Goal: Task Accomplishment & Management: Complete application form

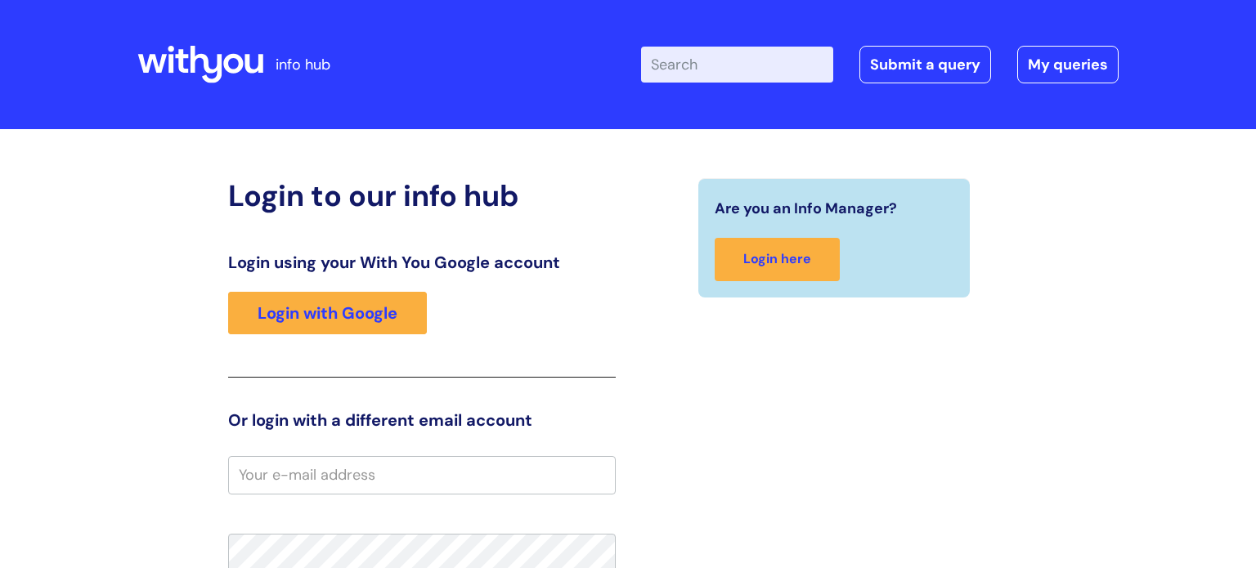
click at [768, 52] on input "Enter your search term here..." at bounding box center [737, 65] width 192 height 36
type input "a"
type input "set up[ iphone"
click button "Search" at bounding box center [0, 0] width 0 height 0
click at [744, 74] on input "Enter your search term here..." at bounding box center [737, 65] width 192 height 36
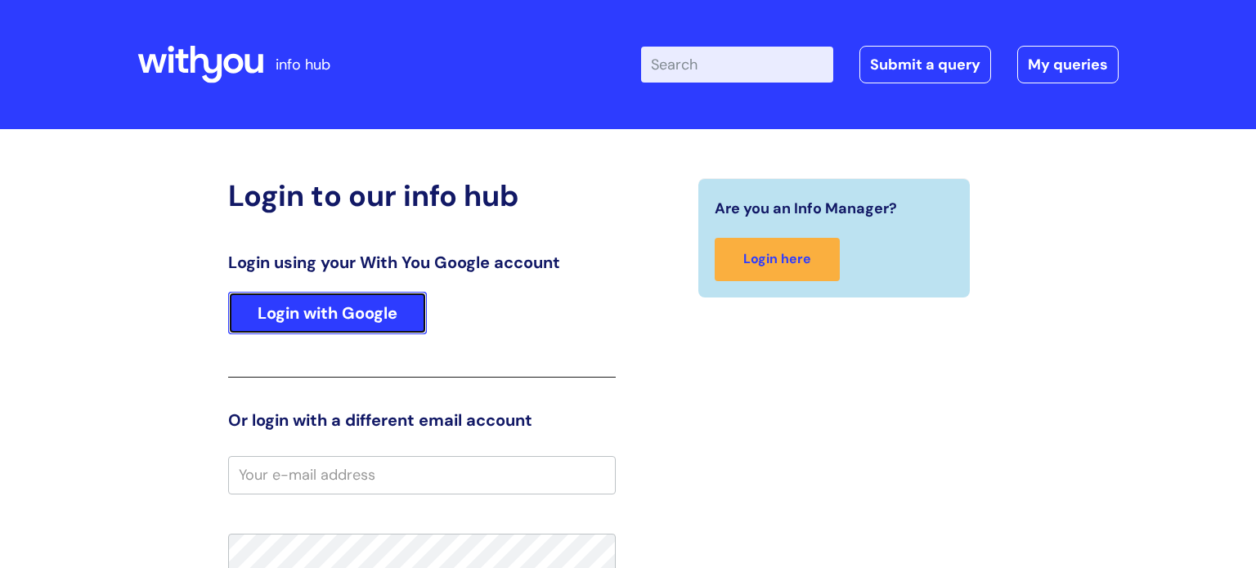
click at [361, 311] on link "Login with Google" at bounding box center [327, 313] width 199 height 43
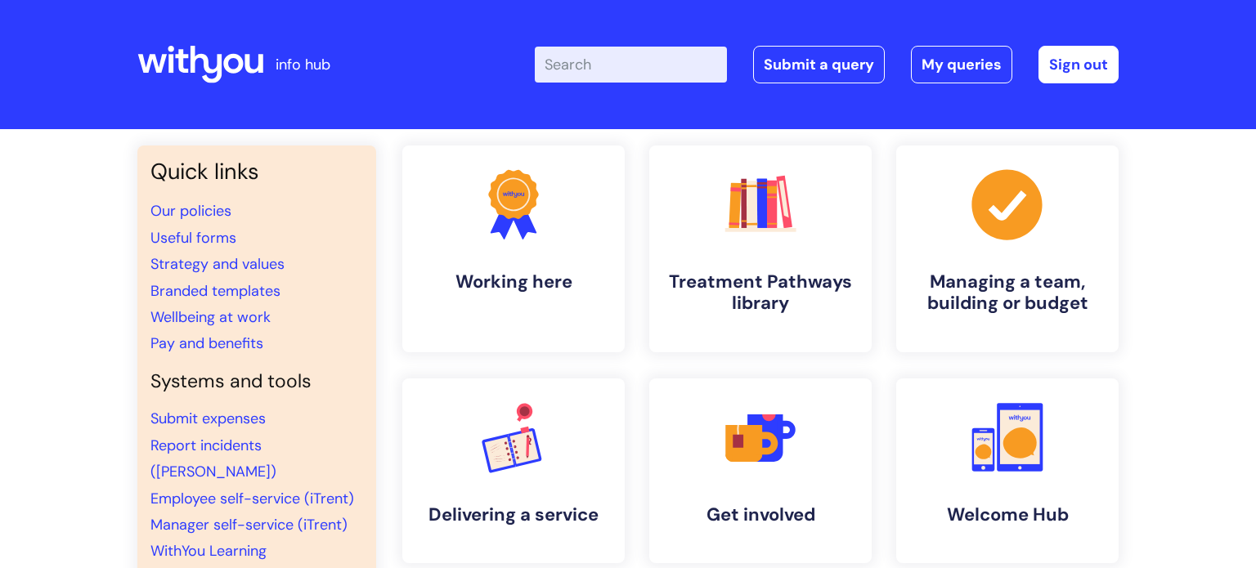
click at [607, 72] on input "Enter your search term here..." at bounding box center [631, 65] width 192 height 36
type input "set up phone"
click button "Search" at bounding box center [0, 0] width 0 height 0
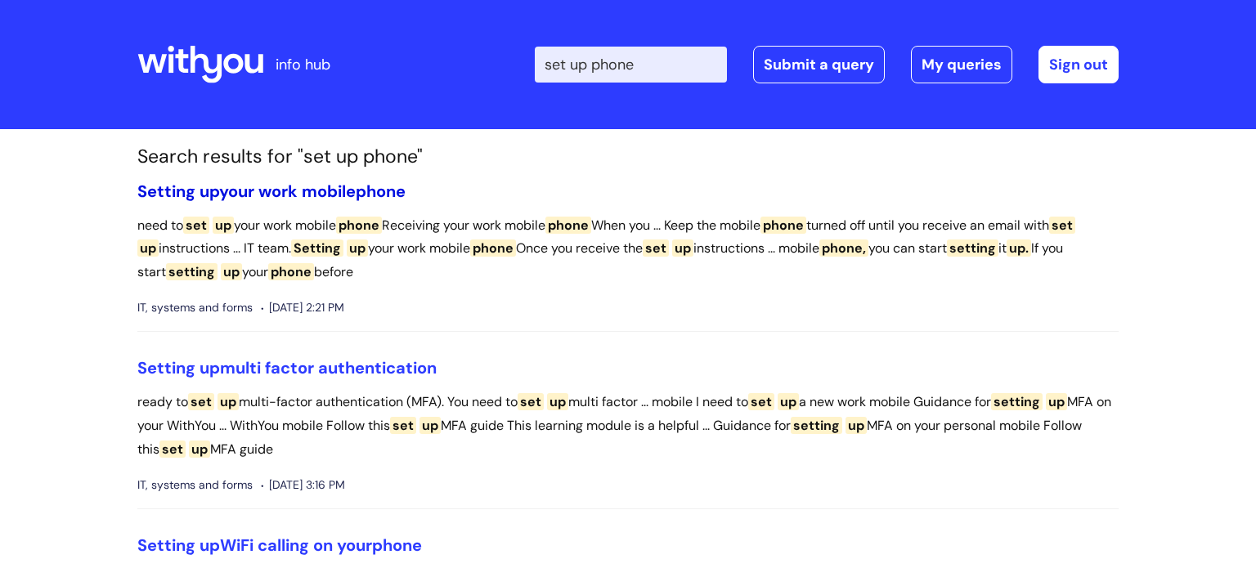
click at [389, 190] on span "phone" at bounding box center [381, 191] width 50 height 21
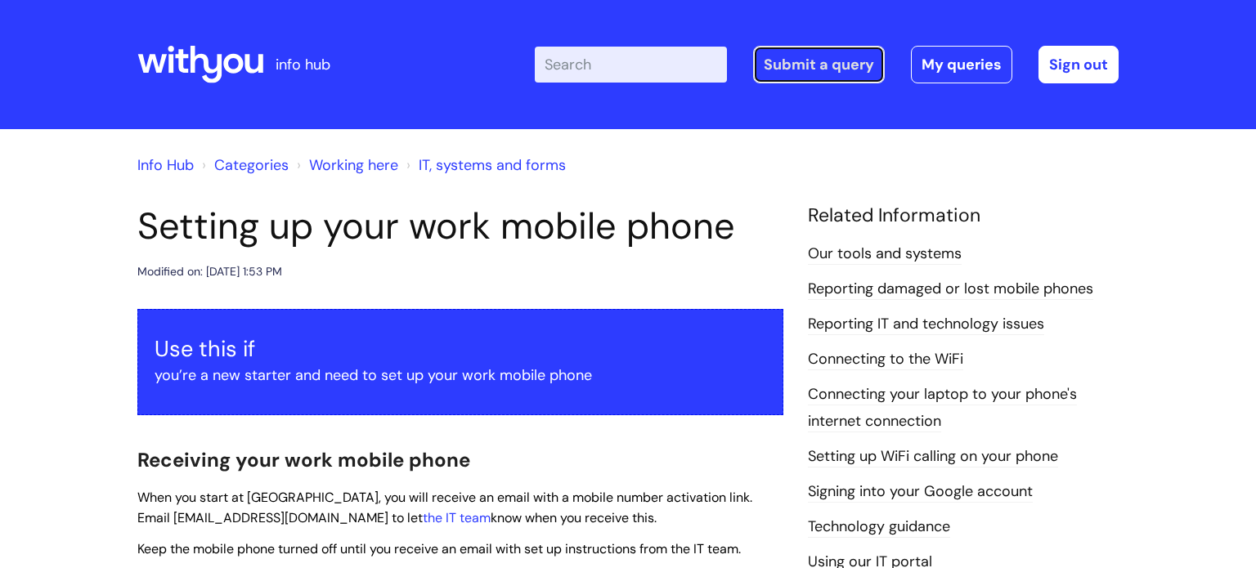
click at [796, 49] on link "Submit a query" at bounding box center [819, 65] width 132 height 38
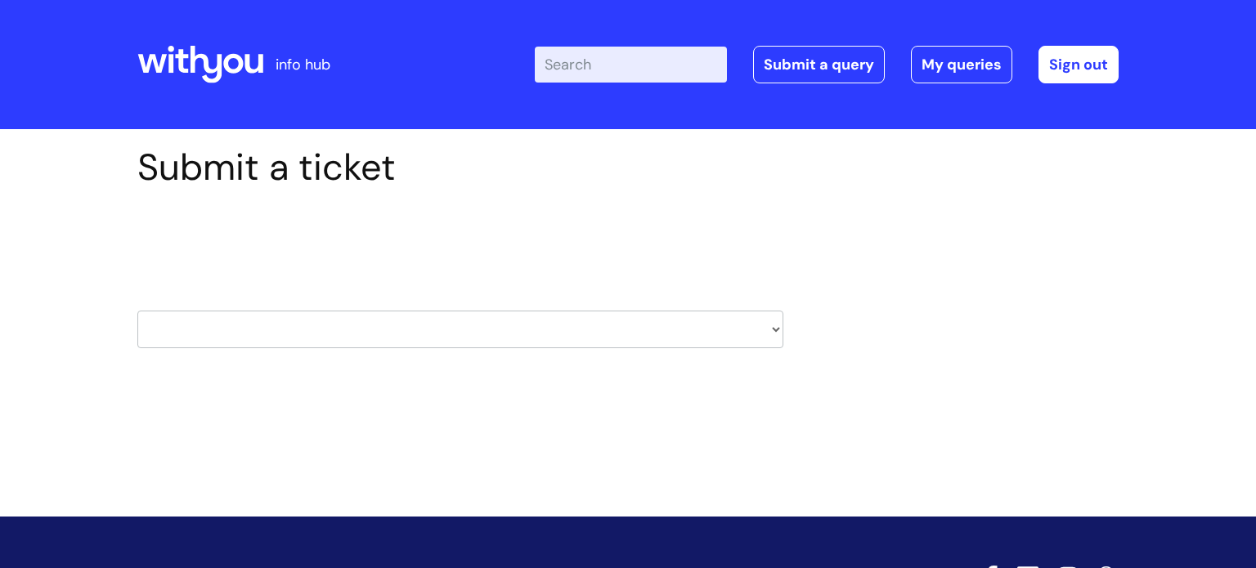
click at [329, 325] on select "HR / People IT and Support Clinical Drug Alerts Finance Accounts Data Support T…" at bounding box center [460, 330] width 646 height 38
click at [354, 327] on select "HR / People IT and Support Clinical Drug Alerts Finance Accounts Data Support T…" at bounding box center [460, 330] width 646 height 38
select select "it_and_support"
click at [137, 311] on select "HR / People IT and Support Clinical Drug Alerts Finance Accounts Data Support T…" at bounding box center [460, 330] width 646 height 38
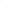
type input "[PERSON_NAME][EMAIL_ADDRESS][PERSON_NAME][DOMAIN_NAME]"
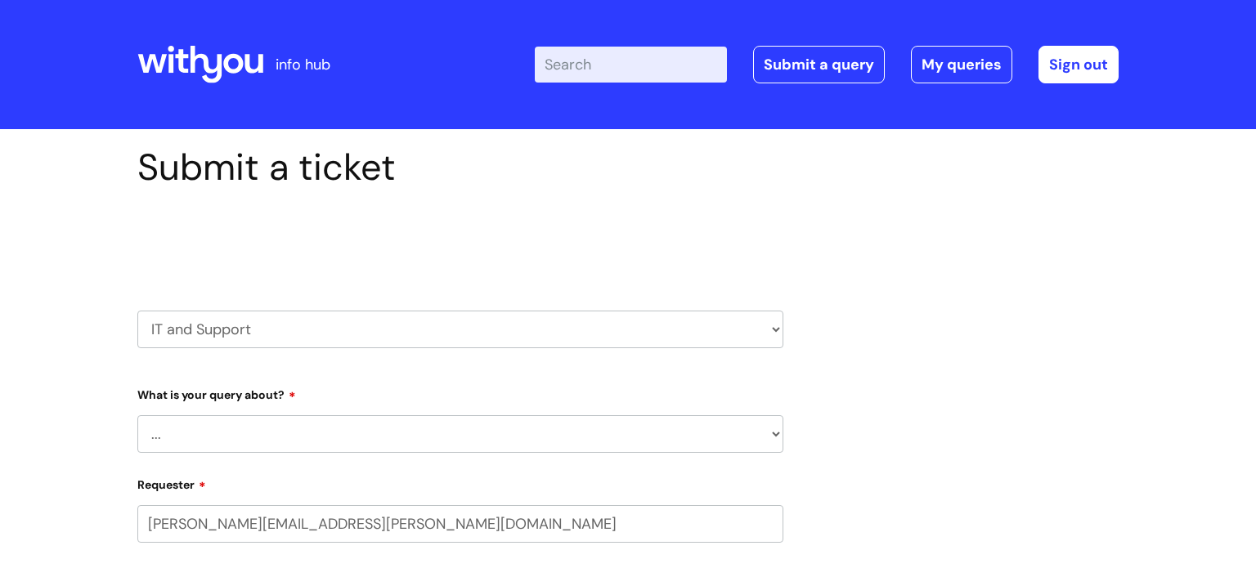
select select "80004157224"
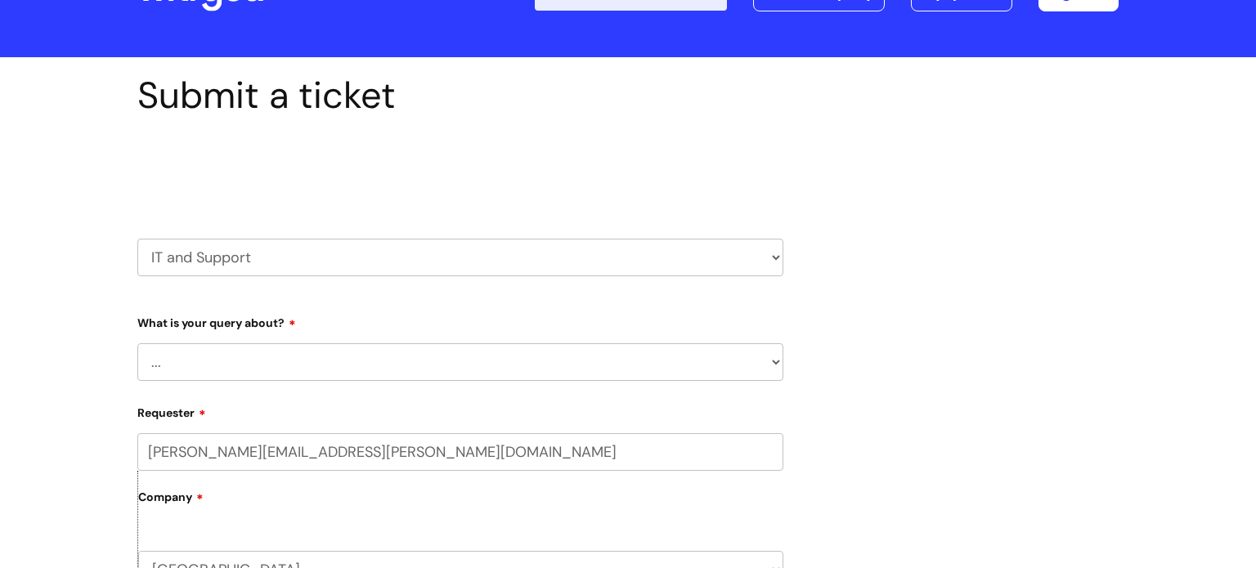
scroll to position [78, 0]
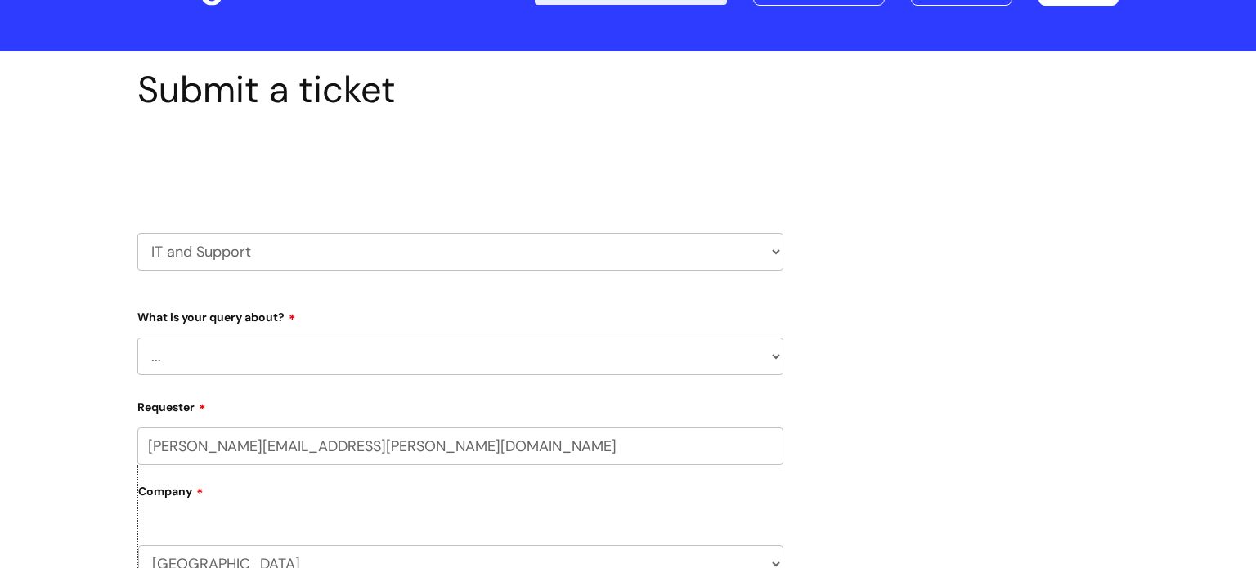
click at [446, 356] on select "... Mobile Phone Reset & MFA Accounts, Starters and Leavers IT Hardware issue I…" at bounding box center [460, 357] width 646 height 38
select select "Mobile Phone Reset & MFA"
click at [137, 338] on select "... Mobile Phone Reset & MFA Accounts, Starters and Leavers IT Hardware issue I…" at bounding box center [460, 357] width 646 height 38
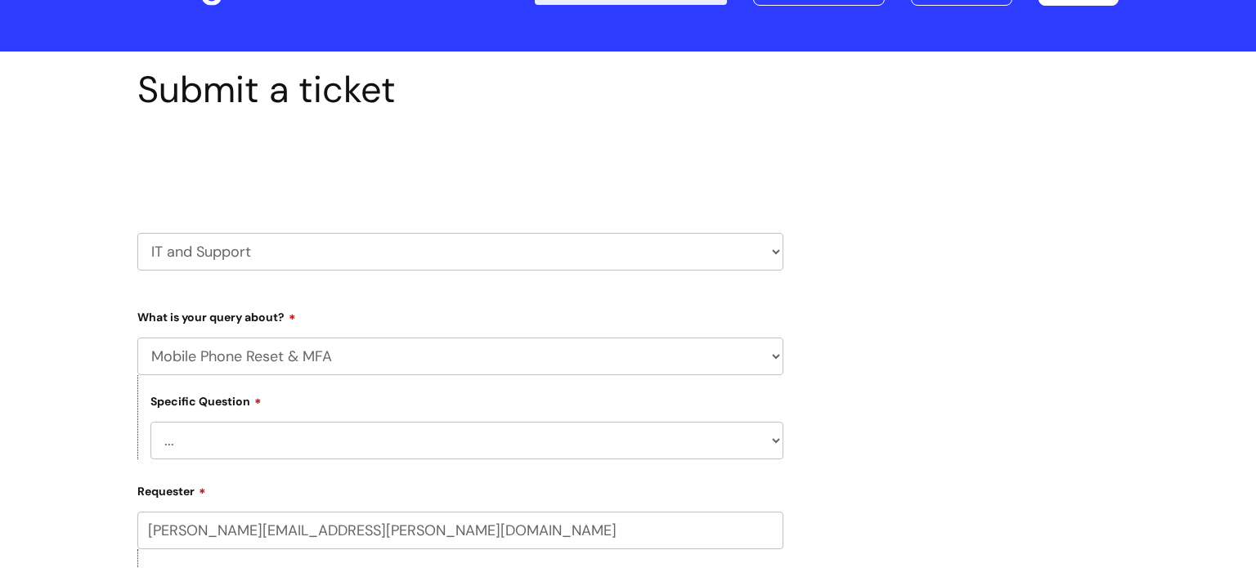
click at [398, 444] on select "... Support with Mobile Phone Reset & MFA" at bounding box center [466, 441] width 633 height 38
select select "Support with Mobile Phone Reset & MFA"
click at [150, 422] on select "... Support with Mobile Phone Reset & MFA" at bounding box center [466, 441] width 633 height 38
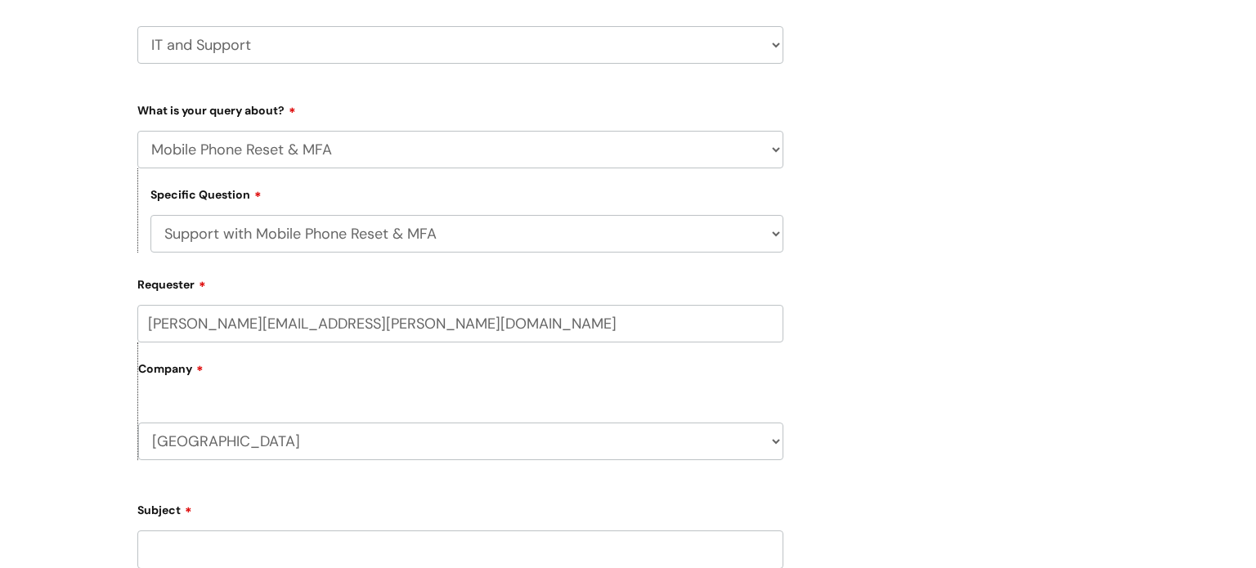
scroll to position [325, 0]
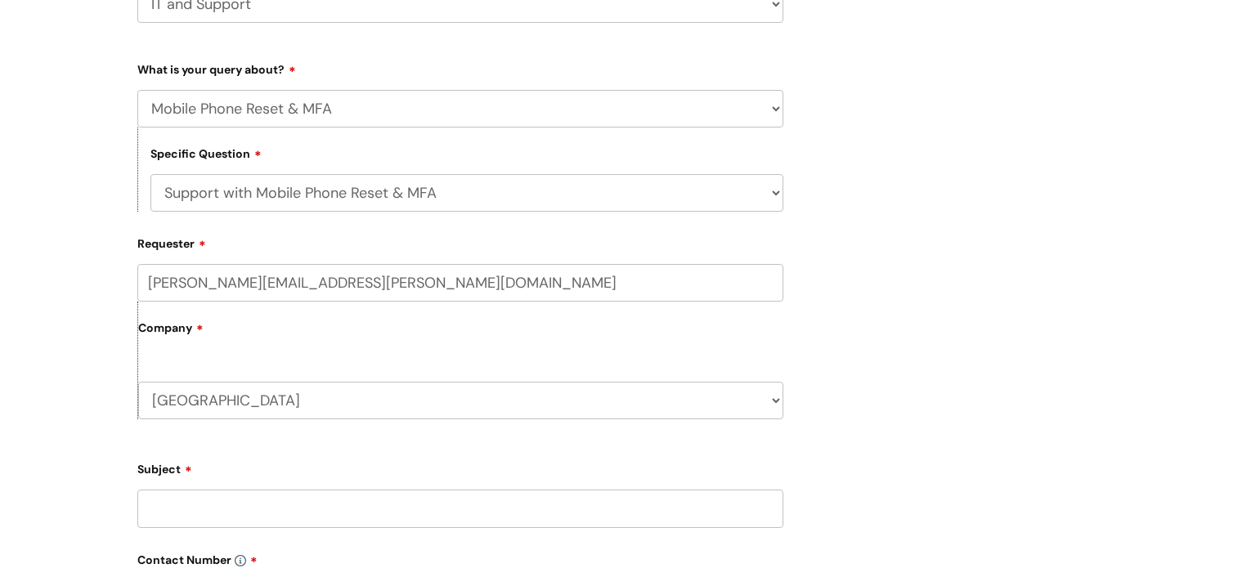
click at [244, 509] on input "Subject" at bounding box center [460, 509] width 646 height 38
type input "Problem with mobile phone"
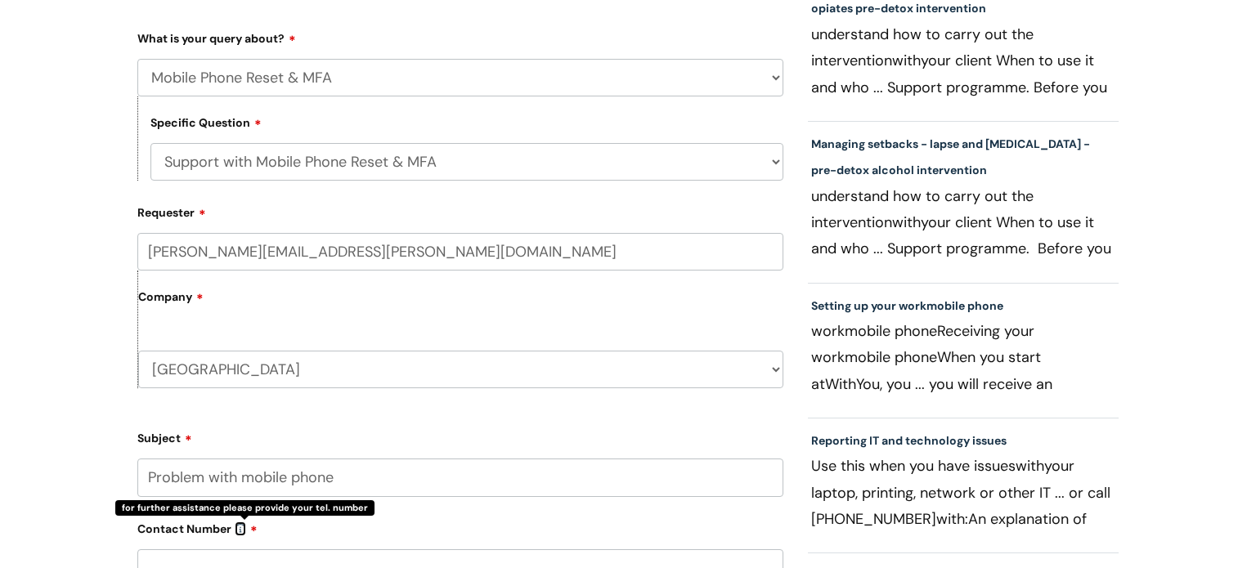
scroll to position [425, 0]
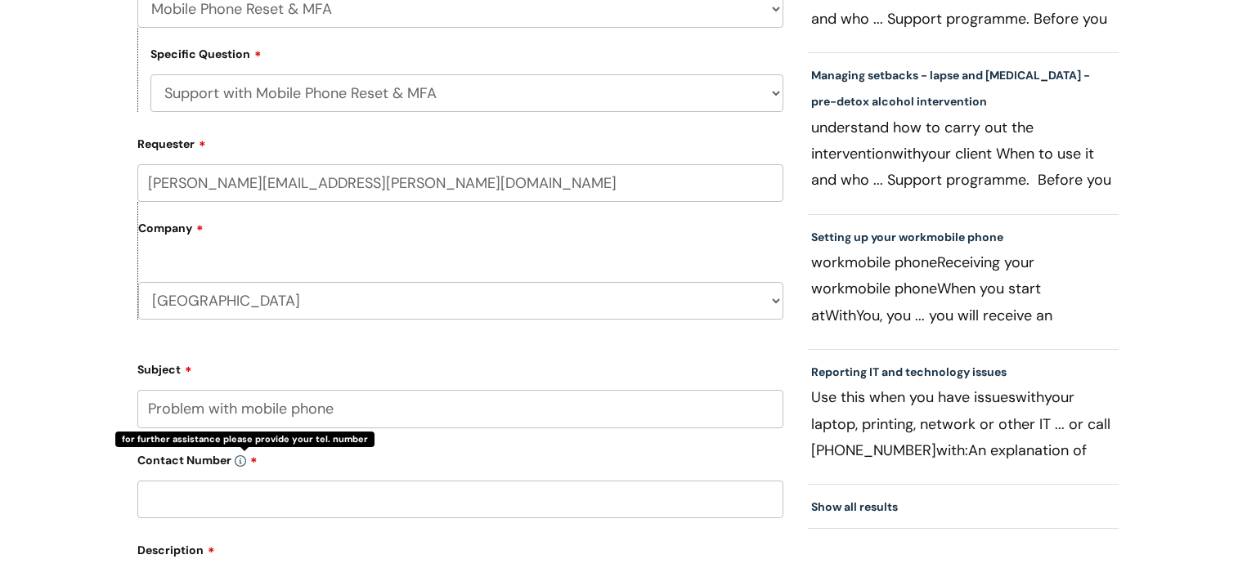
click at [233, 503] on input "text" at bounding box center [460, 500] width 646 height 38
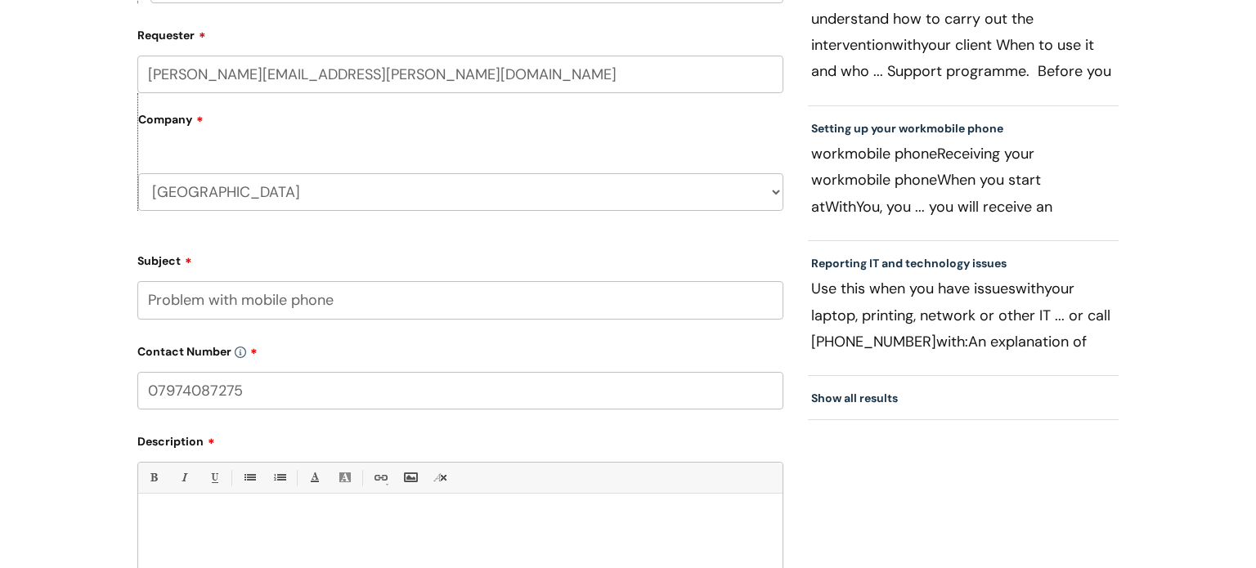
scroll to position [661, 0]
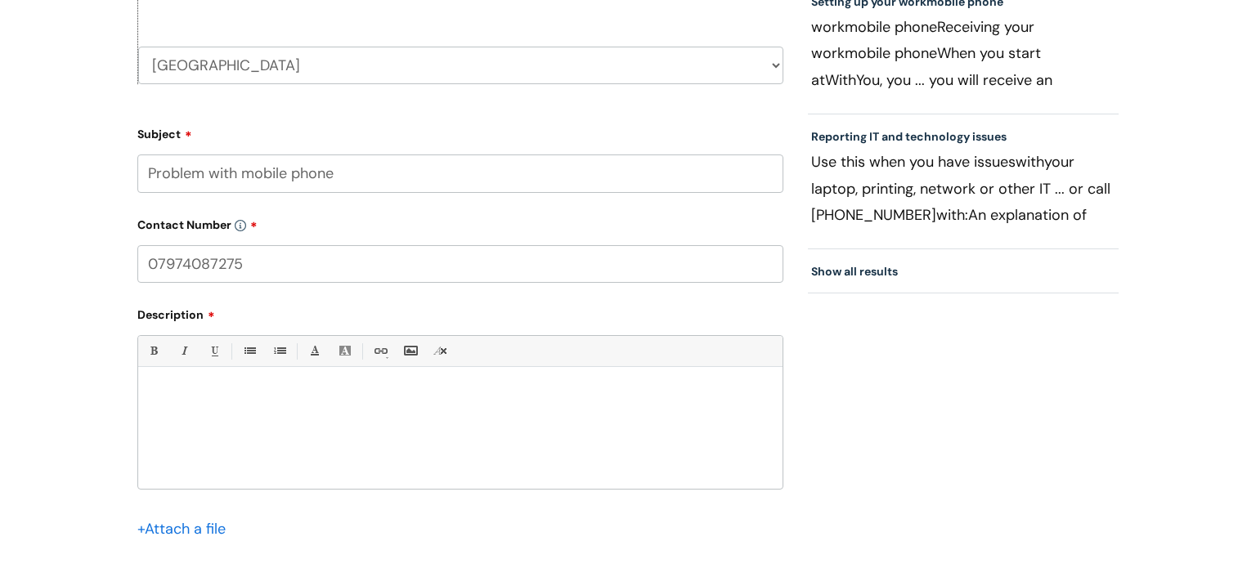
type input "07974087275"
click at [212, 378] on div at bounding box center [460, 432] width 644 height 113
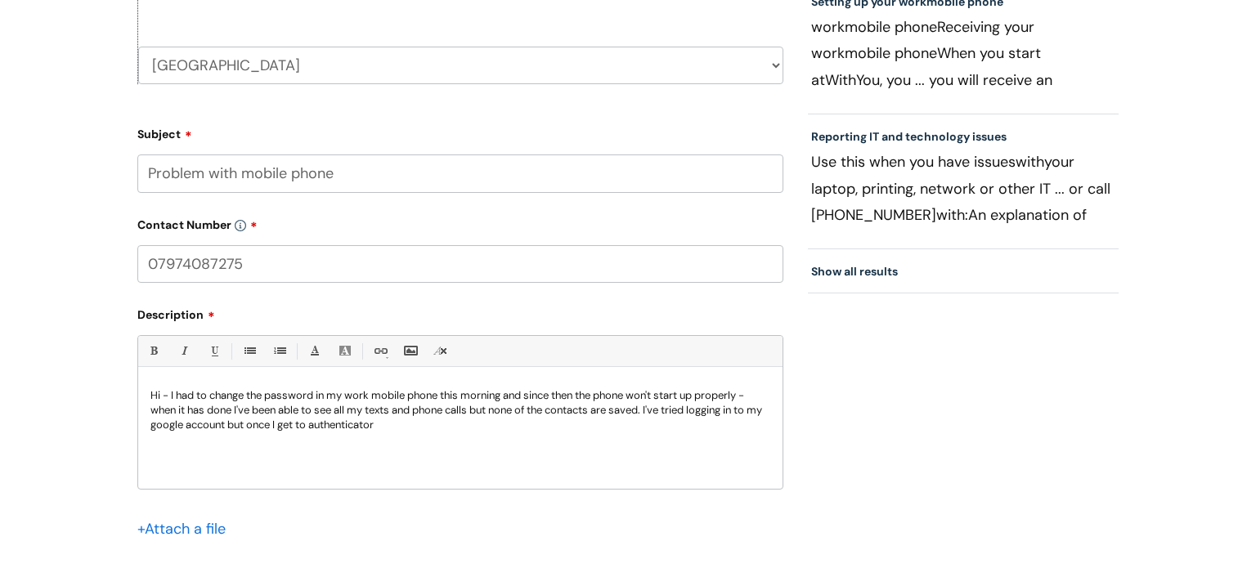
click at [327, 428] on p "Hi - I had to change the password in my work mobile phone this morning and sinc…" at bounding box center [460, 410] width 620 height 44
click at [441, 428] on p "Hi - I had to change the password in my work mobile phone this morning and sinc…" at bounding box center [460, 410] width 620 height 44
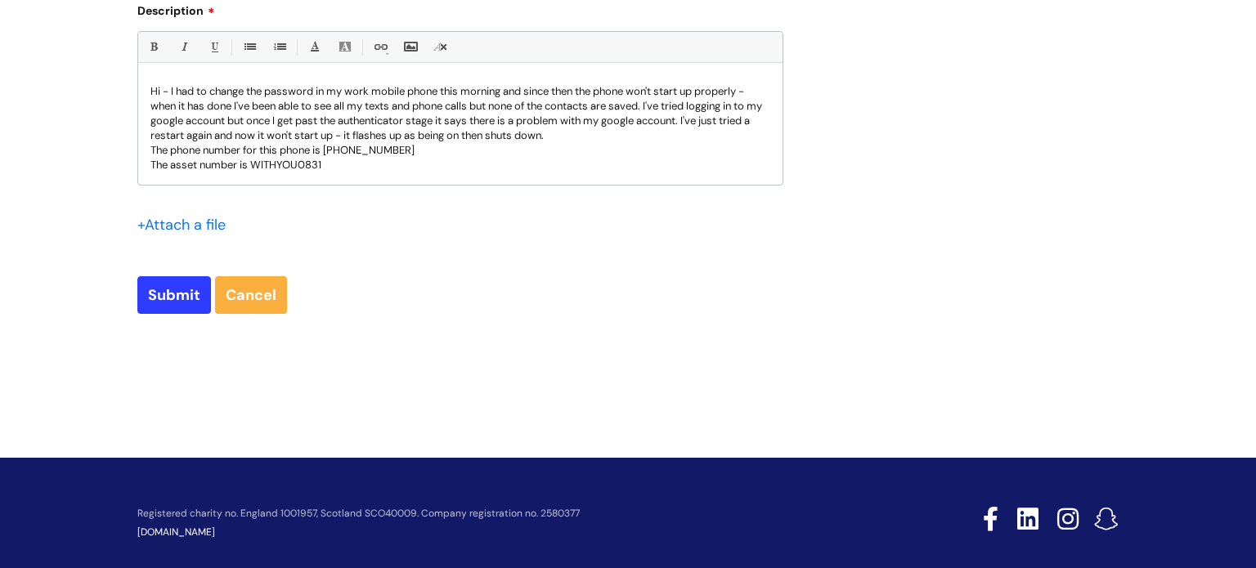
scroll to position [986, 0]
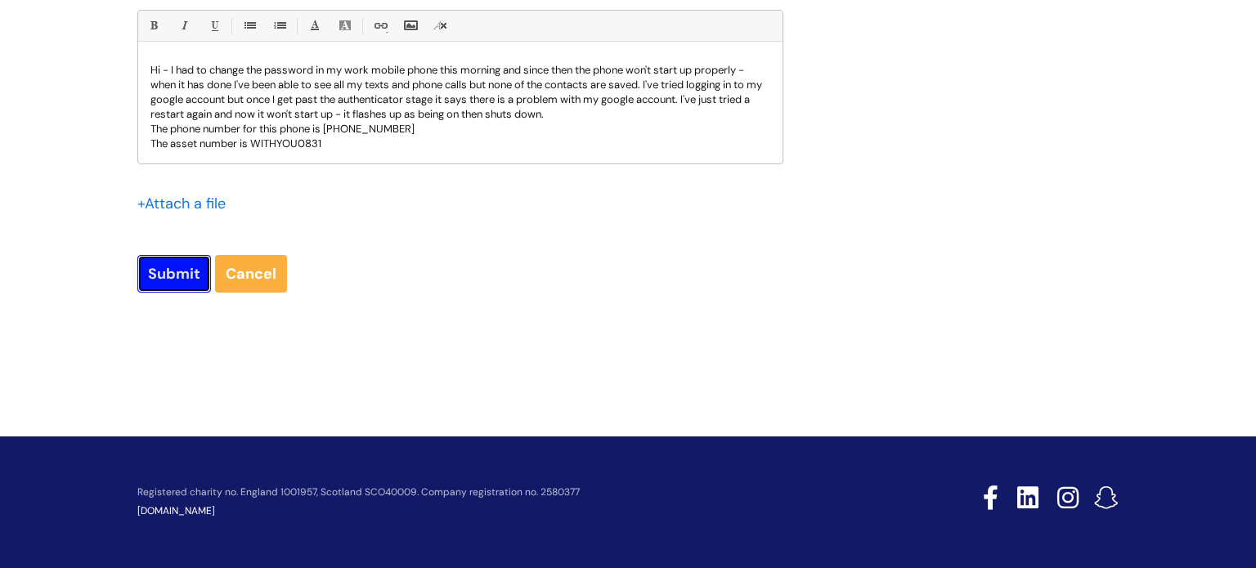
click at [191, 282] on input "Submit" at bounding box center [174, 274] width 74 height 38
type input "Please Wait..."
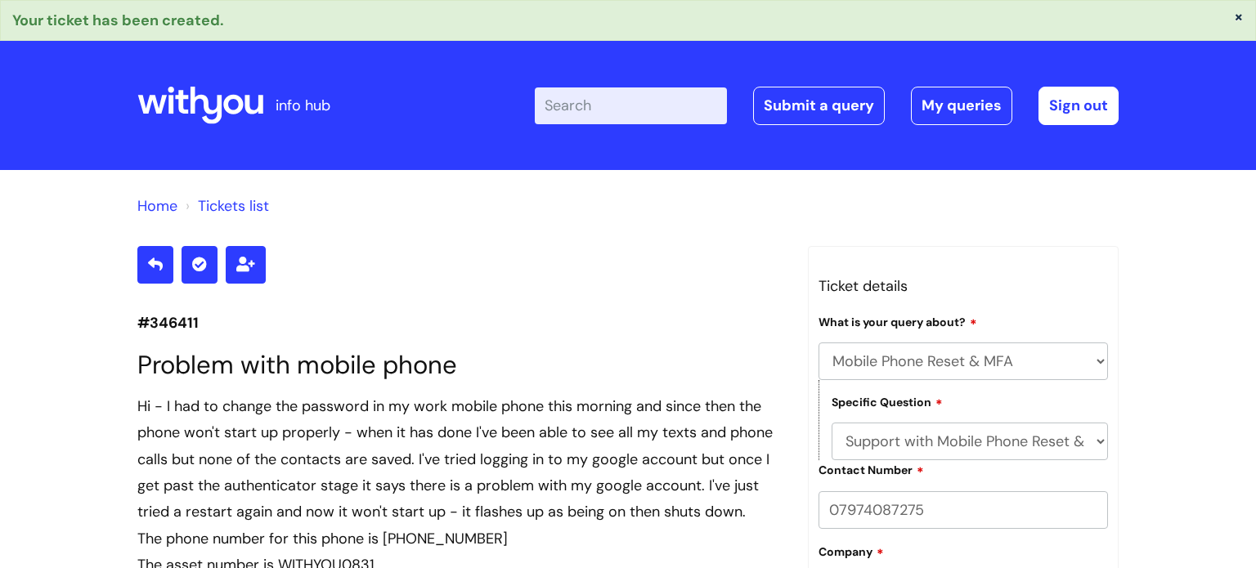
select select "Mobile Phone Reset & MFA"
select select "Support with Mobile Phone Reset & MFA"
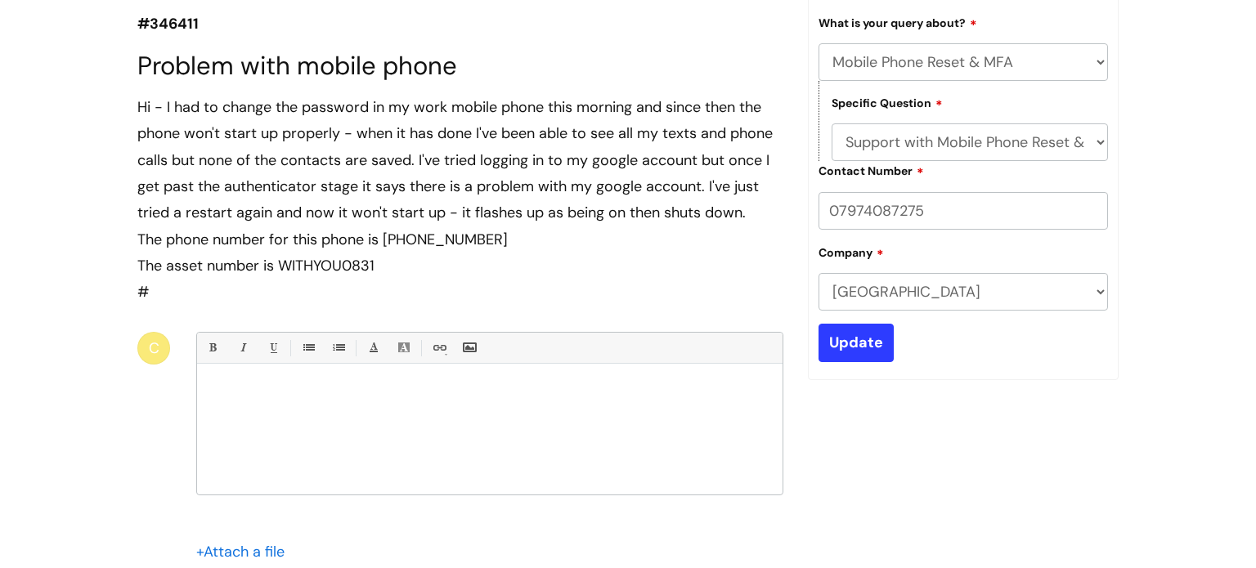
scroll to position [154, 0]
